Goal: Complete application form

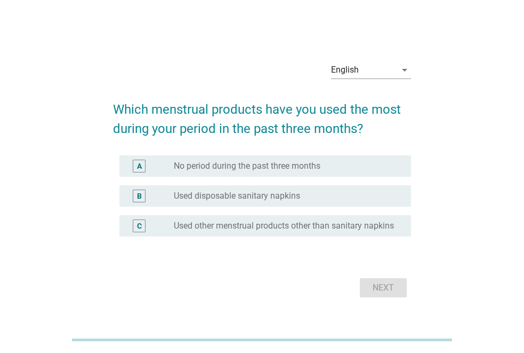
click at [238, 199] on label "Used disposable sanitary napkins" at bounding box center [237, 195] width 126 height 11
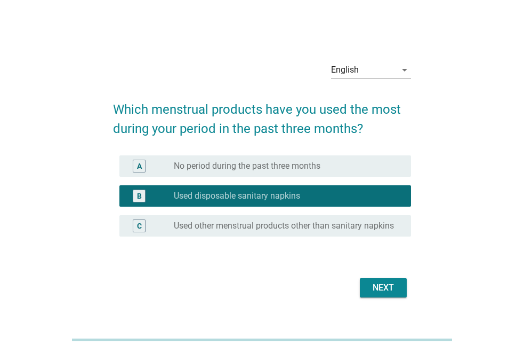
click at [387, 283] on div "Next" at bounding box center [384, 287] width 30 height 13
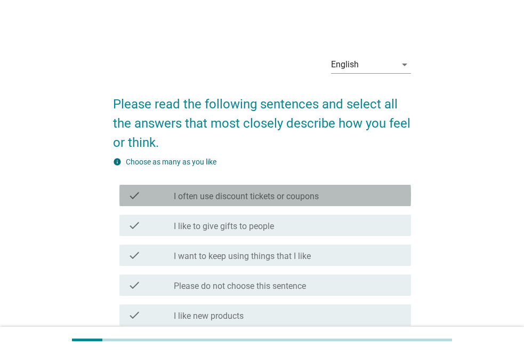
click at [240, 197] on label "I often use discount tickets or coupons" at bounding box center [246, 196] width 145 height 11
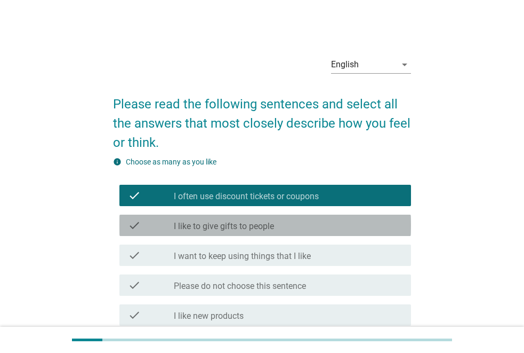
click at [246, 228] on label "I like to give gifts to people" at bounding box center [224, 226] width 100 height 11
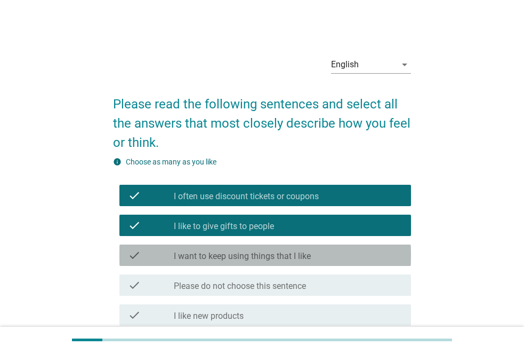
click at [252, 259] on label "I want to keep using things that I like" at bounding box center [242, 256] width 137 height 11
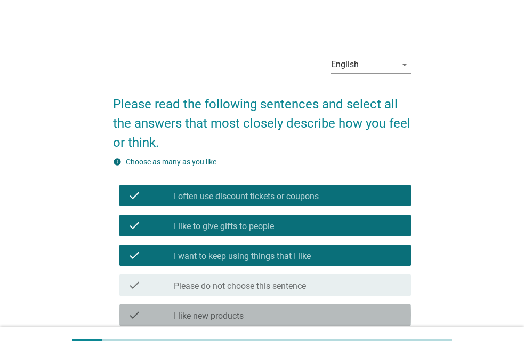
click at [235, 316] on label "I like new products" at bounding box center [209, 315] width 70 height 11
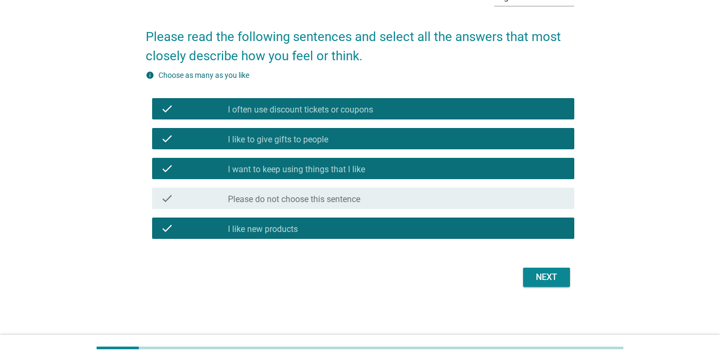
scroll to position [69, 0]
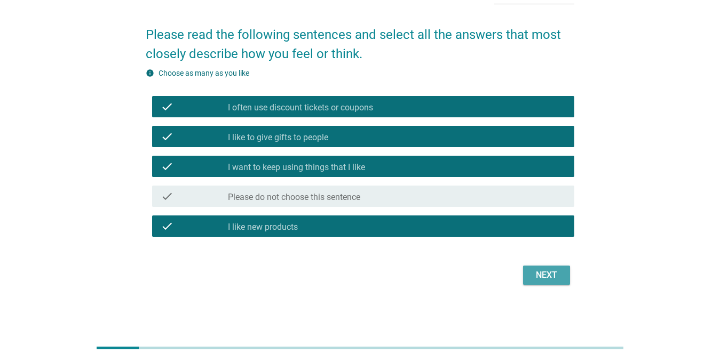
click at [524, 277] on div "Next" at bounding box center [546, 275] width 30 height 13
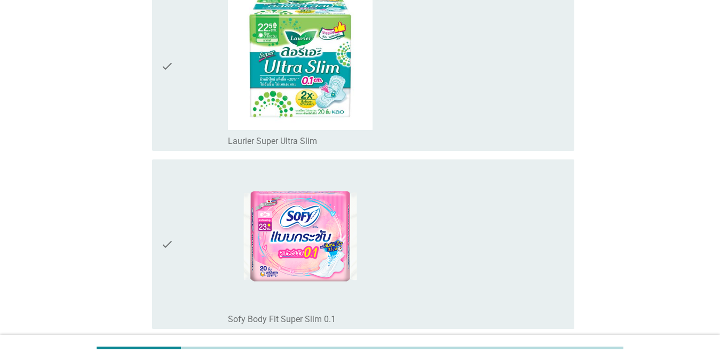
scroll to position [262, 0]
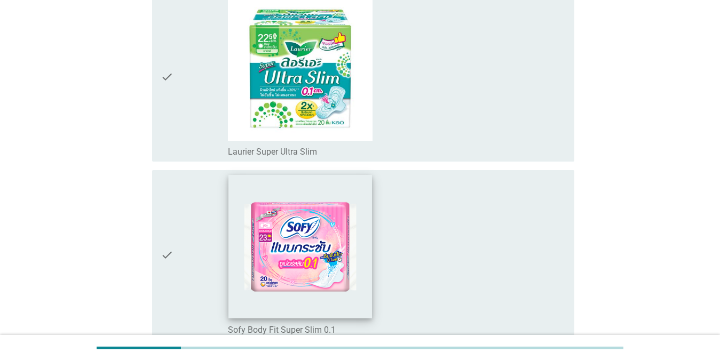
click at [365, 247] on img at bounding box center [300, 246] width 143 height 143
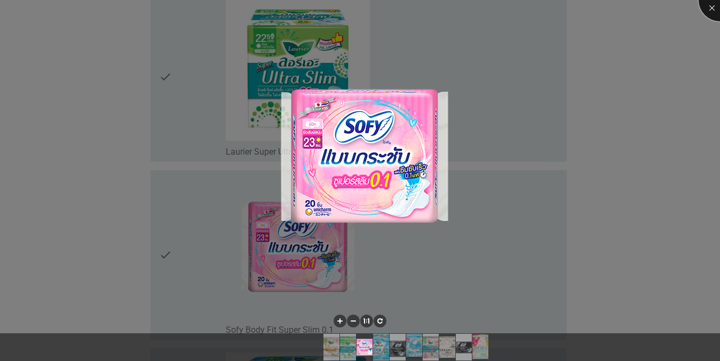
click at [524, 5] on div at bounding box center [719, 0] width 43 height 43
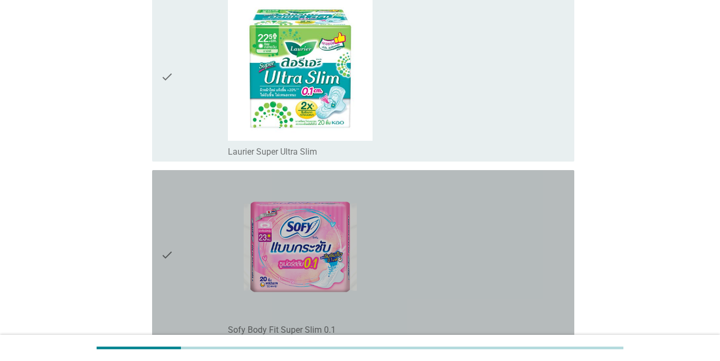
click at [204, 230] on div "check" at bounding box center [195, 254] width 68 height 161
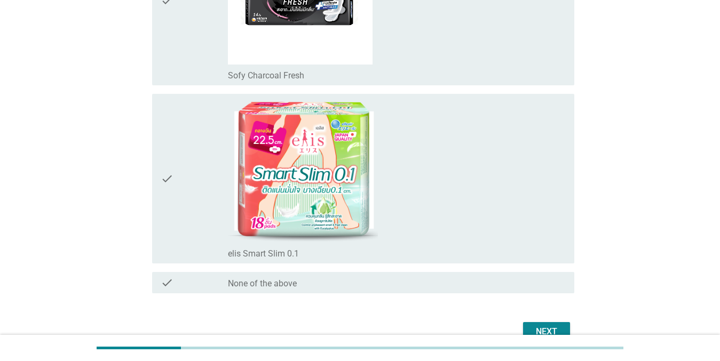
scroll to position [1542, 0]
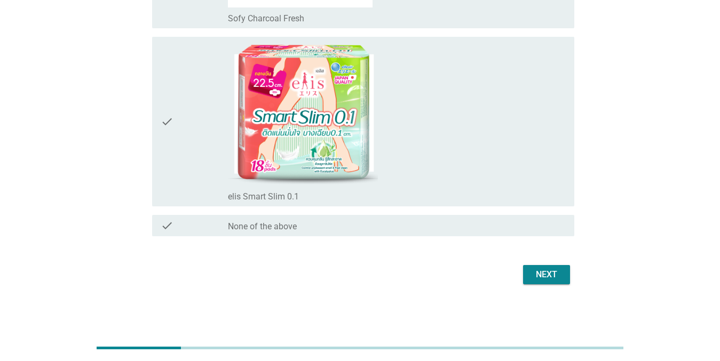
click at [524, 275] on div "Next" at bounding box center [546, 274] width 30 height 13
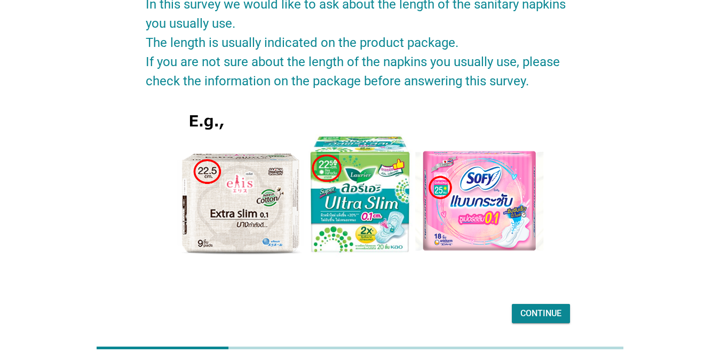
scroll to position [138, 0]
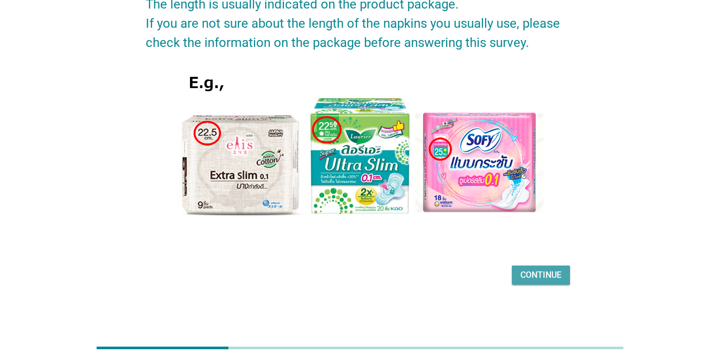
click at [524, 269] on div "Continue" at bounding box center [540, 275] width 41 height 13
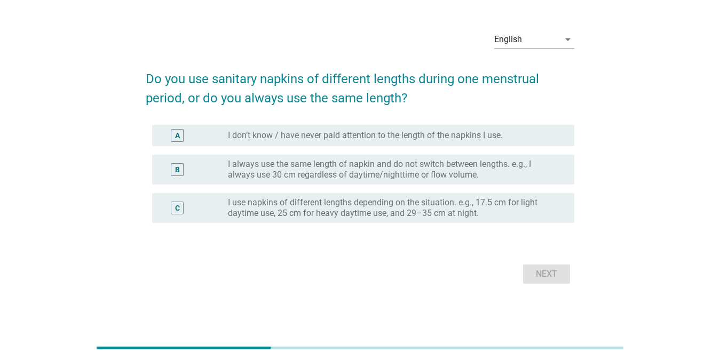
scroll to position [0, 0]
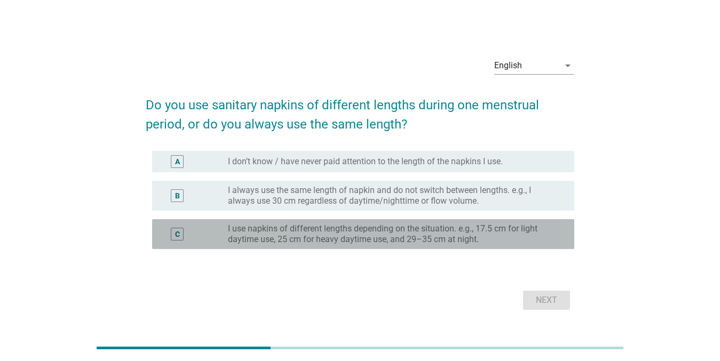
click at [197, 238] on div "C" at bounding box center [195, 233] width 68 height 21
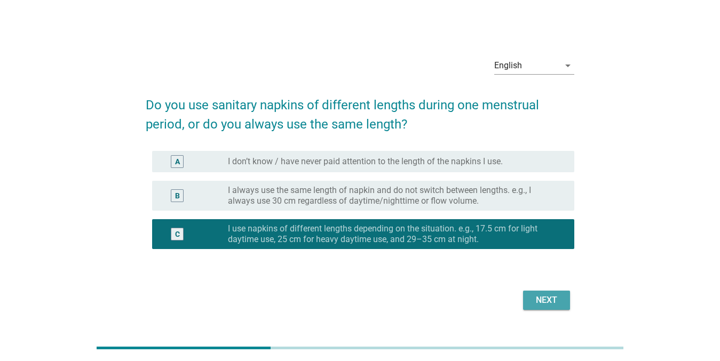
click at [524, 298] on div "Next" at bounding box center [546, 300] width 30 height 13
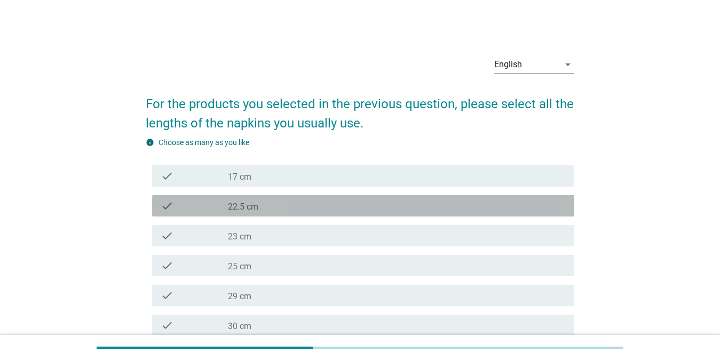
click at [285, 213] on div "check check_box_outline_blank 22.5 cm" at bounding box center [363, 205] width 422 height 21
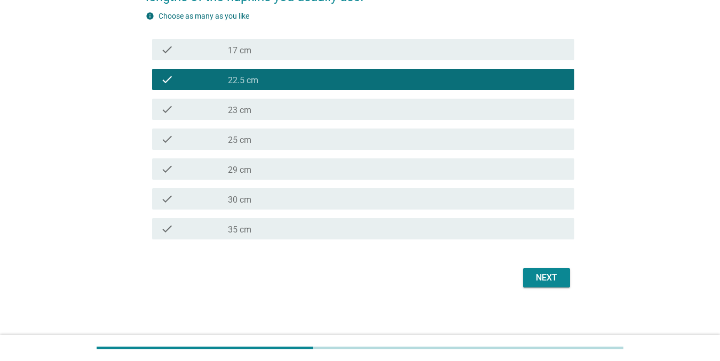
scroll to position [129, 0]
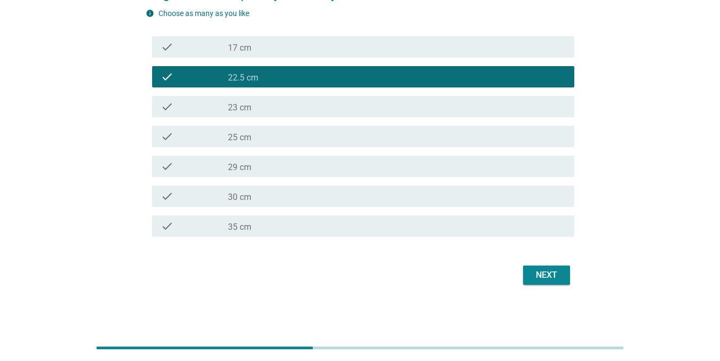
click at [524, 276] on div "Next" at bounding box center [546, 275] width 30 height 13
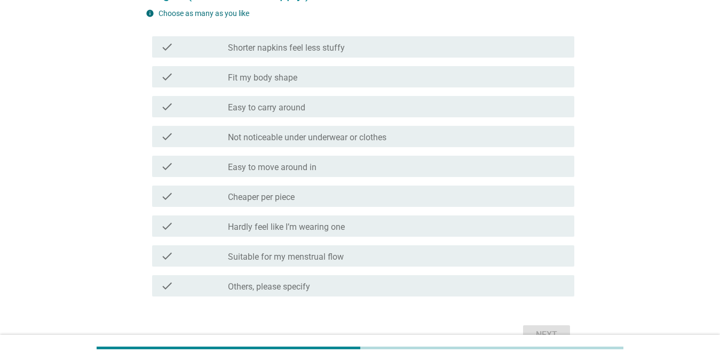
scroll to position [0, 0]
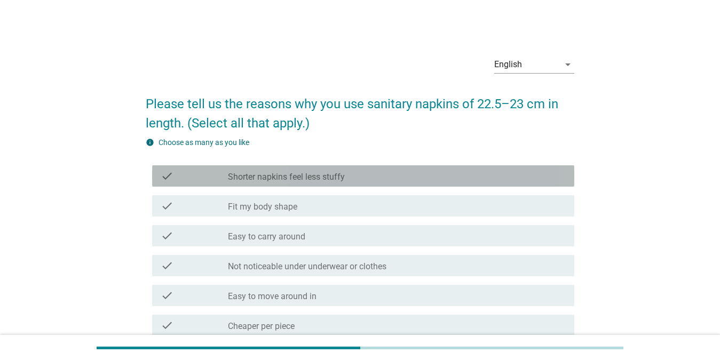
click at [308, 181] on label "Shorter napkins feel less stuffy" at bounding box center [286, 177] width 117 height 11
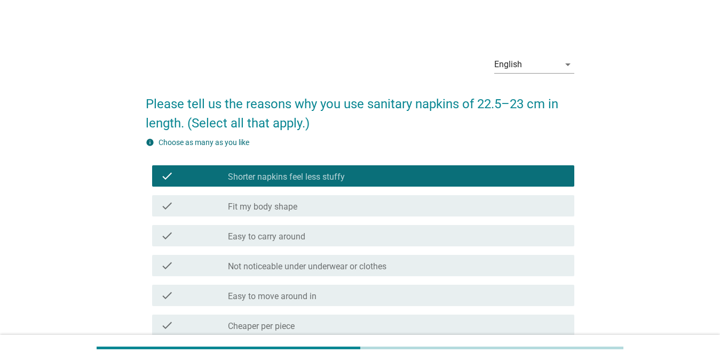
click at [303, 207] on div "check_box_outline_blank Fit my body shape" at bounding box center [397, 205] width 338 height 13
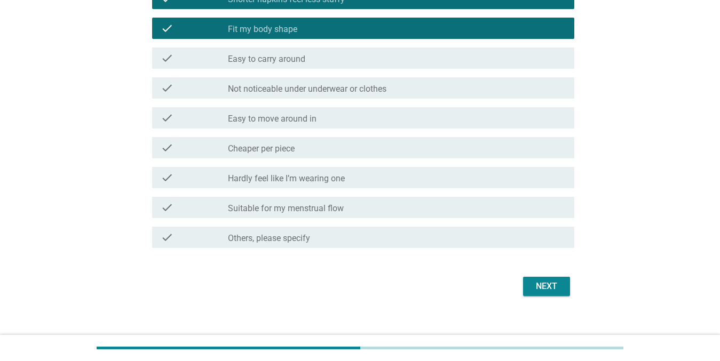
scroll to position [189, 0]
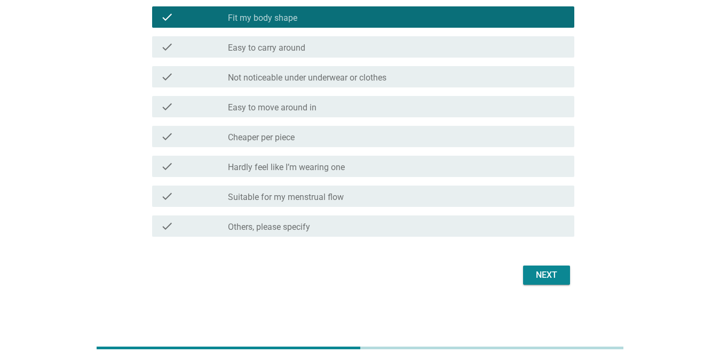
click at [407, 139] on div "check_box_outline_blank Cheaper per piece" at bounding box center [397, 136] width 338 height 13
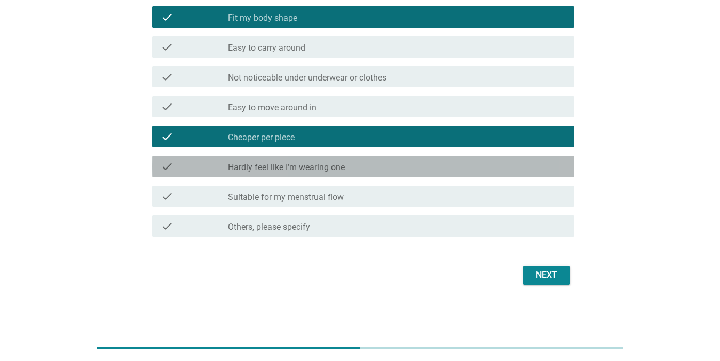
click at [347, 167] on div "check_box_outline_blank Hardly feel like I’m wearing one" at bounding box center [397, 166] width 338 height 13
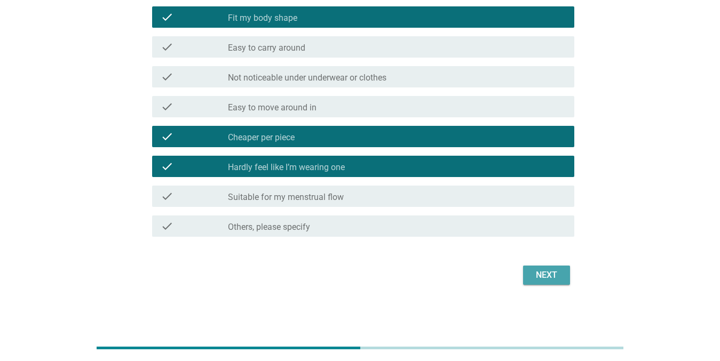
click at [524, 275] on div "Next" at bounding box center [546, 275] width 30 height 13
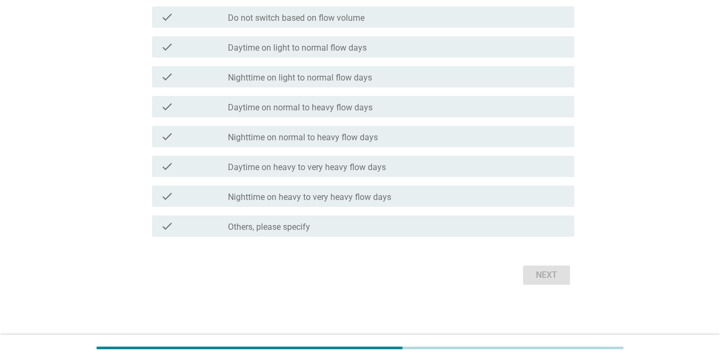
scroll to position [0, 0]
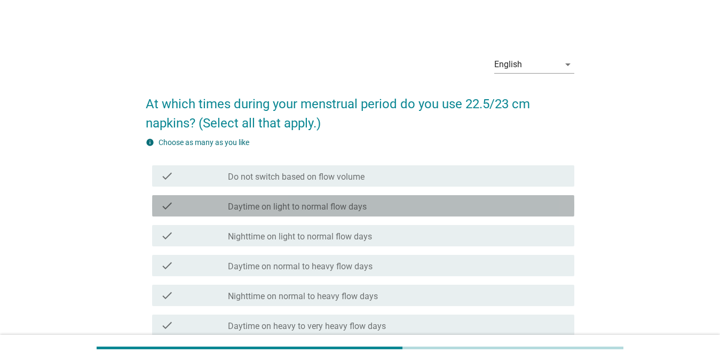
click at [320, 210] on label "Daytime on light to normal flow days" at bounding box center [297, 207] width 139 height 11
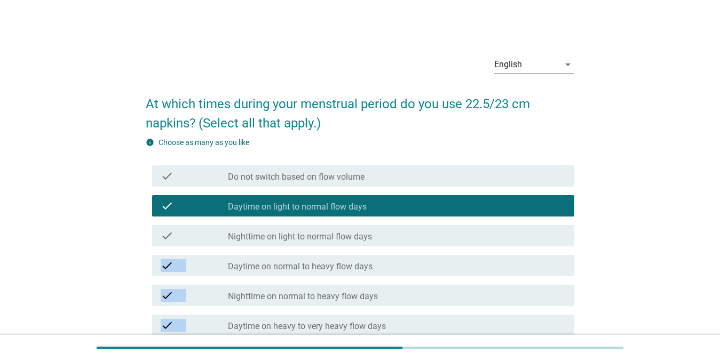
drag, startPoint x: 313, startPoint y: 243, endPoint x: 329, endPoint y: 314, distance: 72.1
click at [329, 314] on div "check check_box_outline_blank Do not switch based on flow volume check check_bo…" at bounding box center [360, 280] width 428 height 239
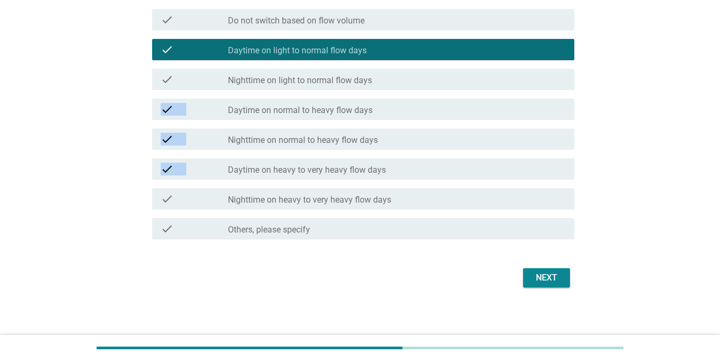
scroll to position [159, 0]
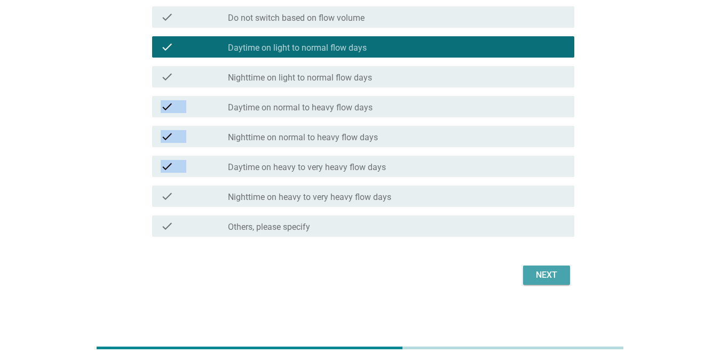
click at [524, 269] on div "Next" at bounding box center [546, 275] width 30 height 13
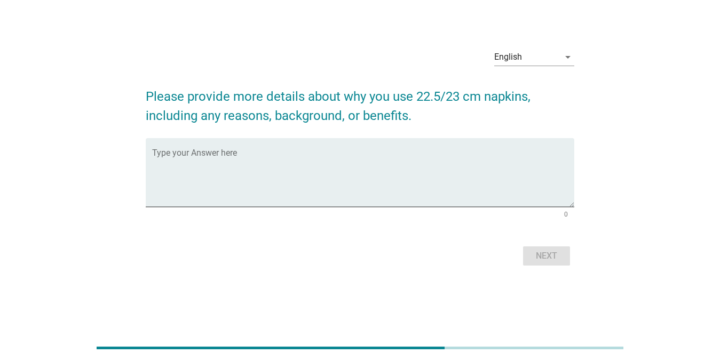
scroll to position [0, 0]
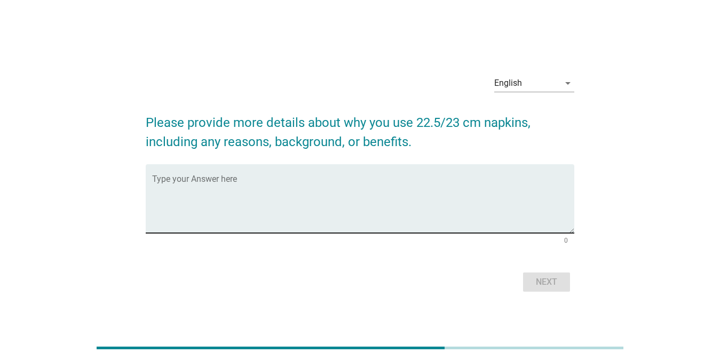
click at [276, 166] on div "Type your Answer here" at bounding box center [363, 198] width 422 height 69
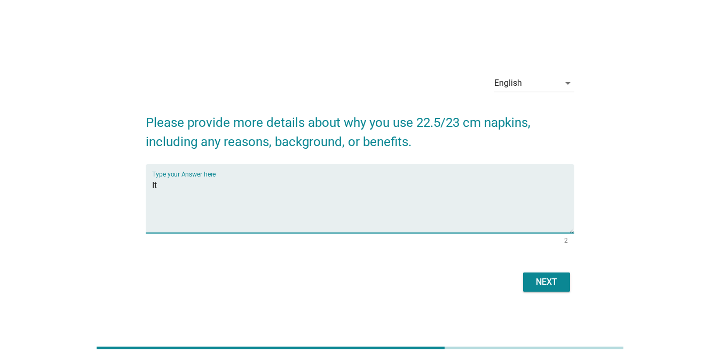
click at [287, 164] on div "Type your Answer here It" at bounding box center [363, 198] width 422 height 69
type textarea "It is more comfortable."
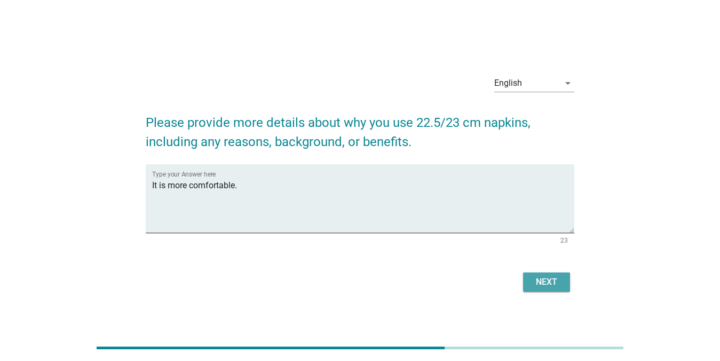
click at [524, 279] on div "Next" at bounding box center [546, 282] width 30 height 13
